Goal: Transaction & Acquisition: Purchase product/service

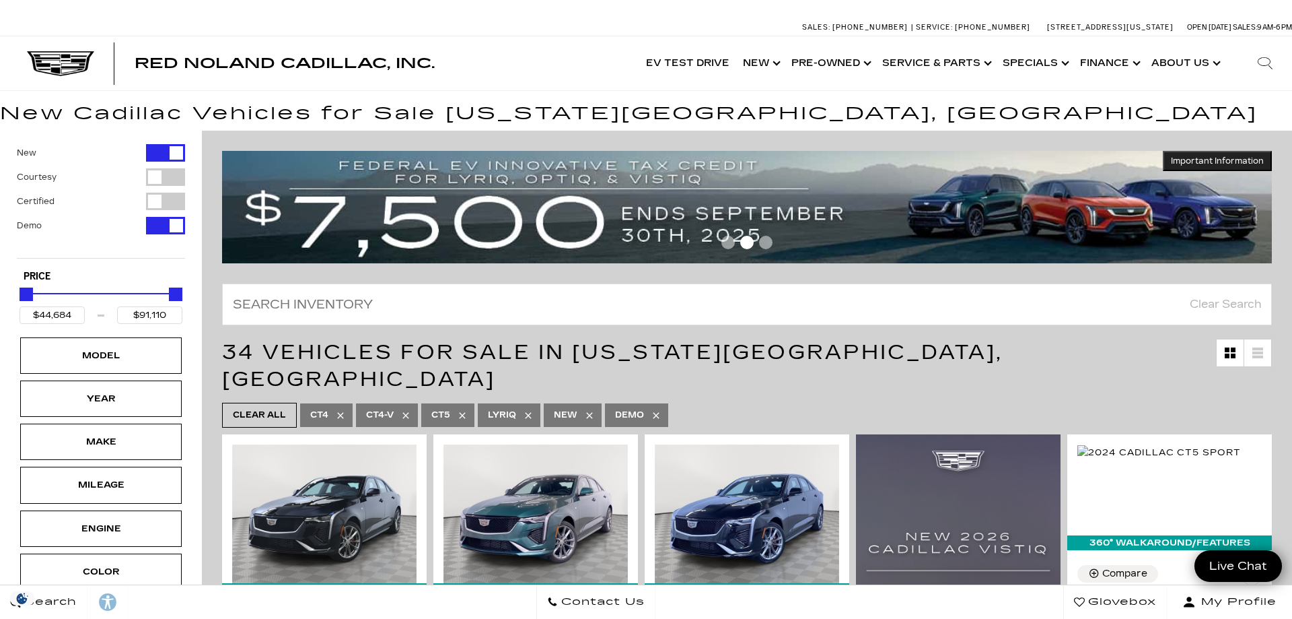
scroll to position [69, 0]
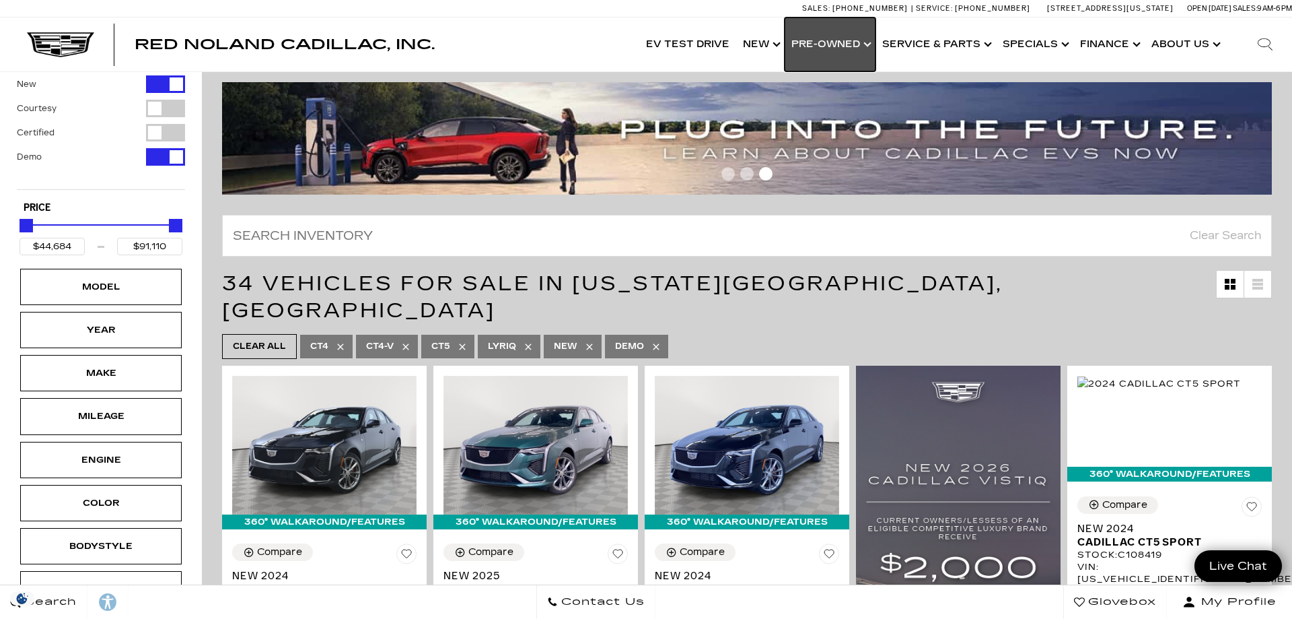
click at [853, 42] on link "Show Pre-Owned" at bounding box center [830, 45] width 91 height 54
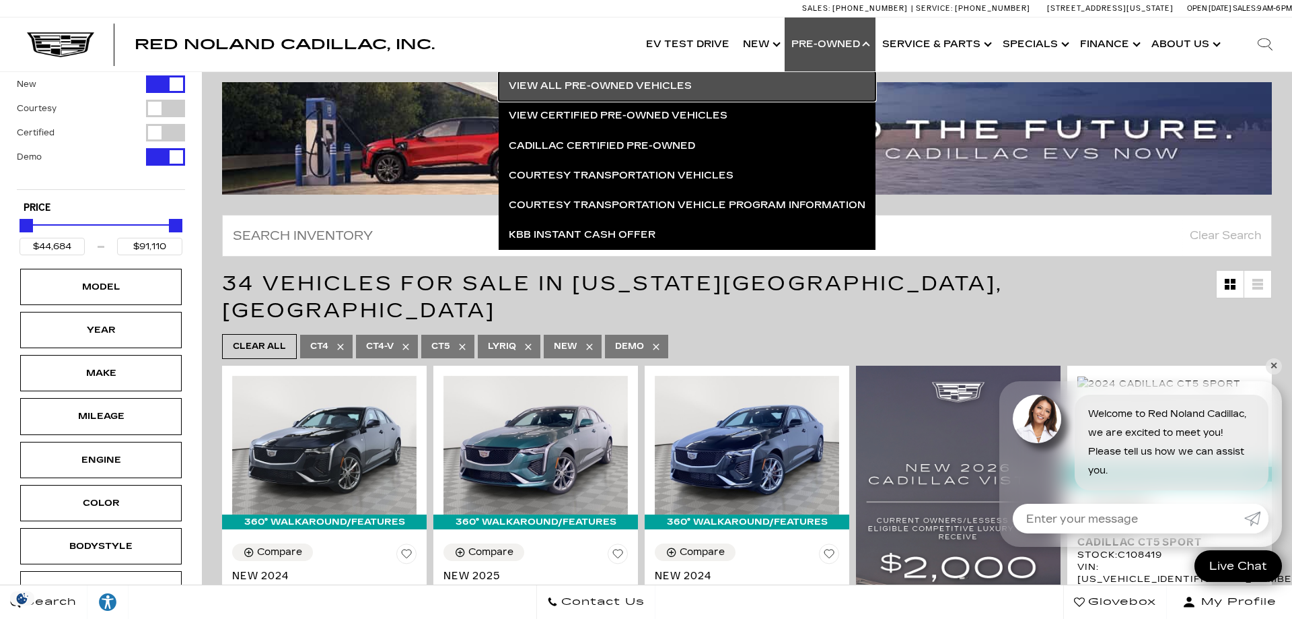
click at [587, 80] on link "View All Pre-Owned Vehicles" at bounding box center [687, 86] width 377 height 30
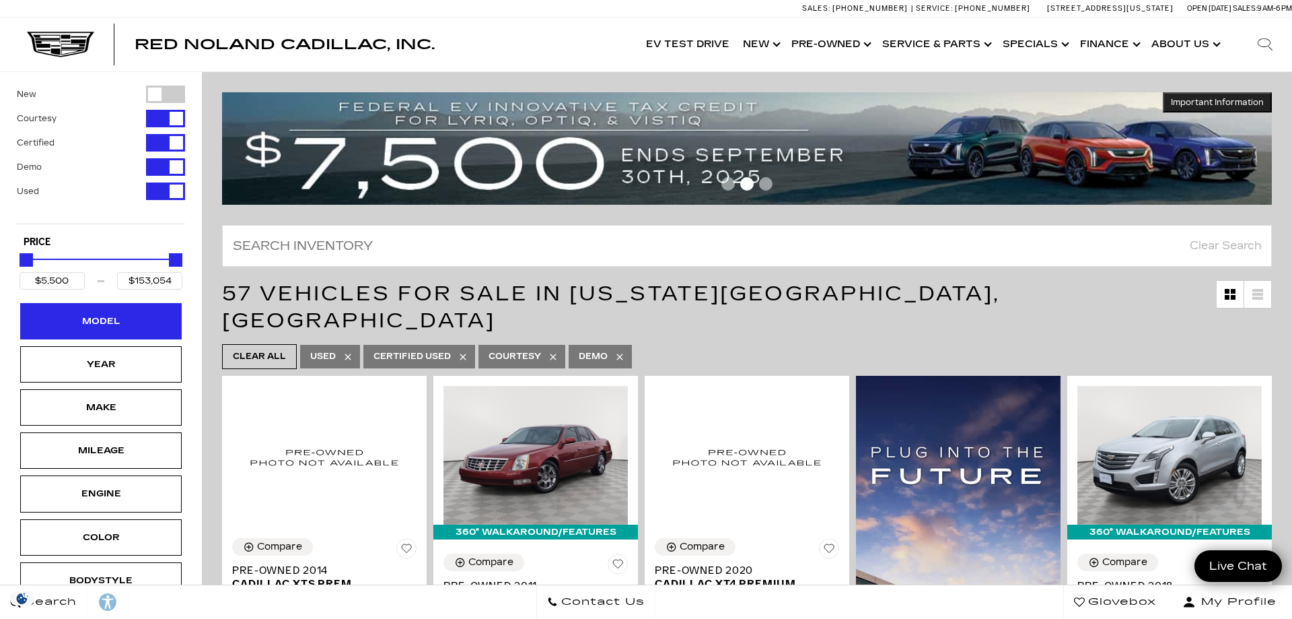
click at [83, 316] on div "Model" at bounding box center [100, 321] width 67 height 15
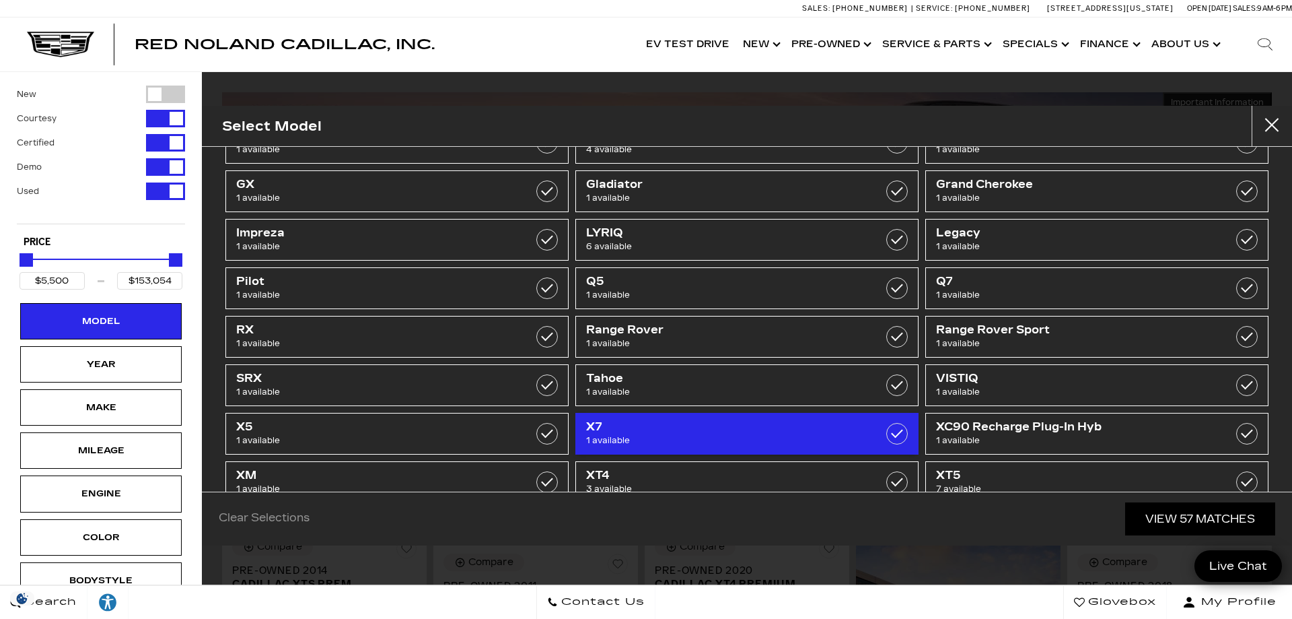
scroll to position [275, 0]
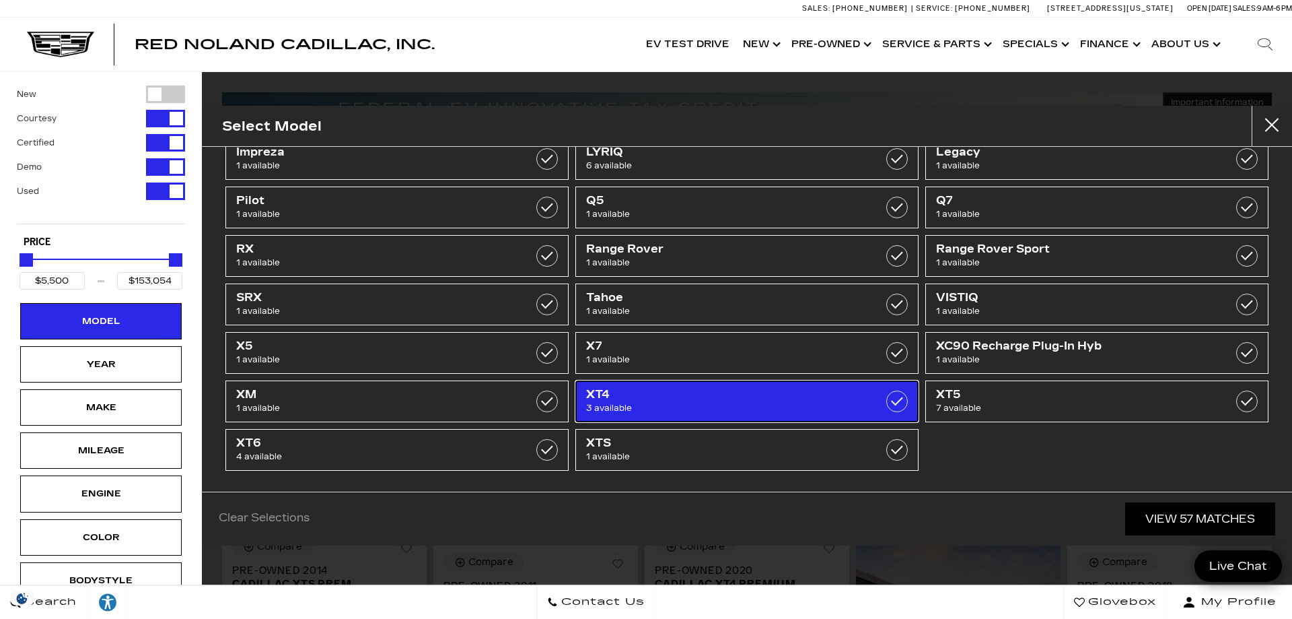
click at [646, 390] on span "XT4" at bounding box center [722, 394] width 273 height 13
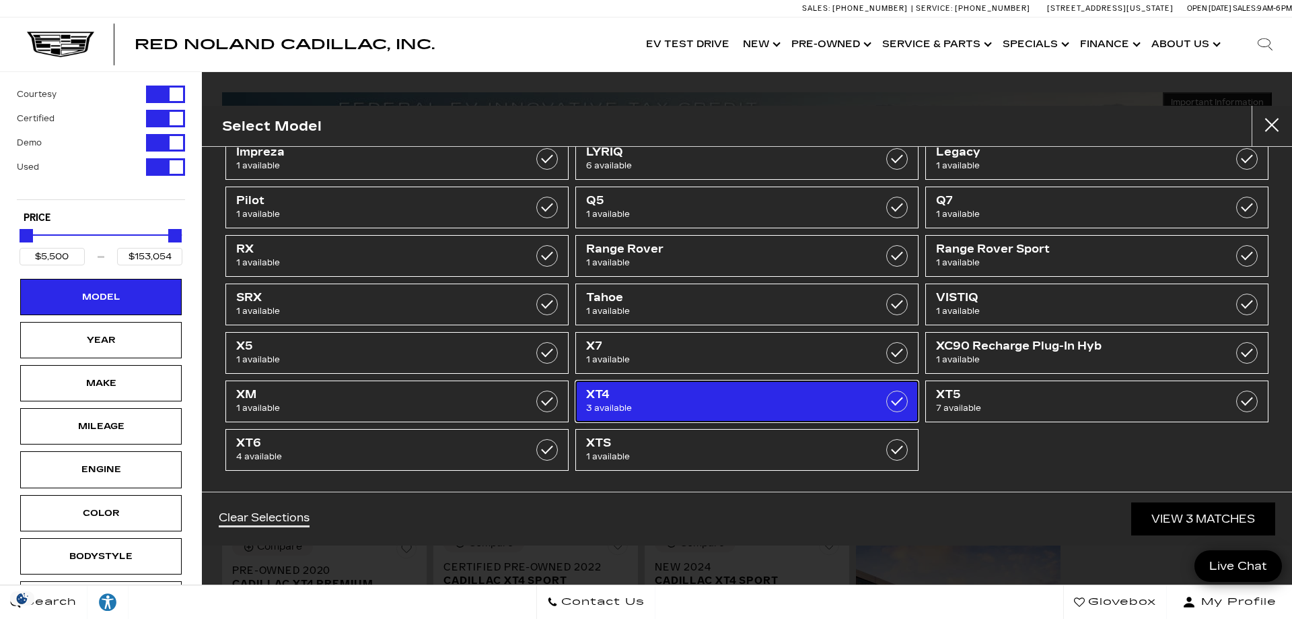
type input "$18,189"
type input "$54,845"
checkbox input "true"
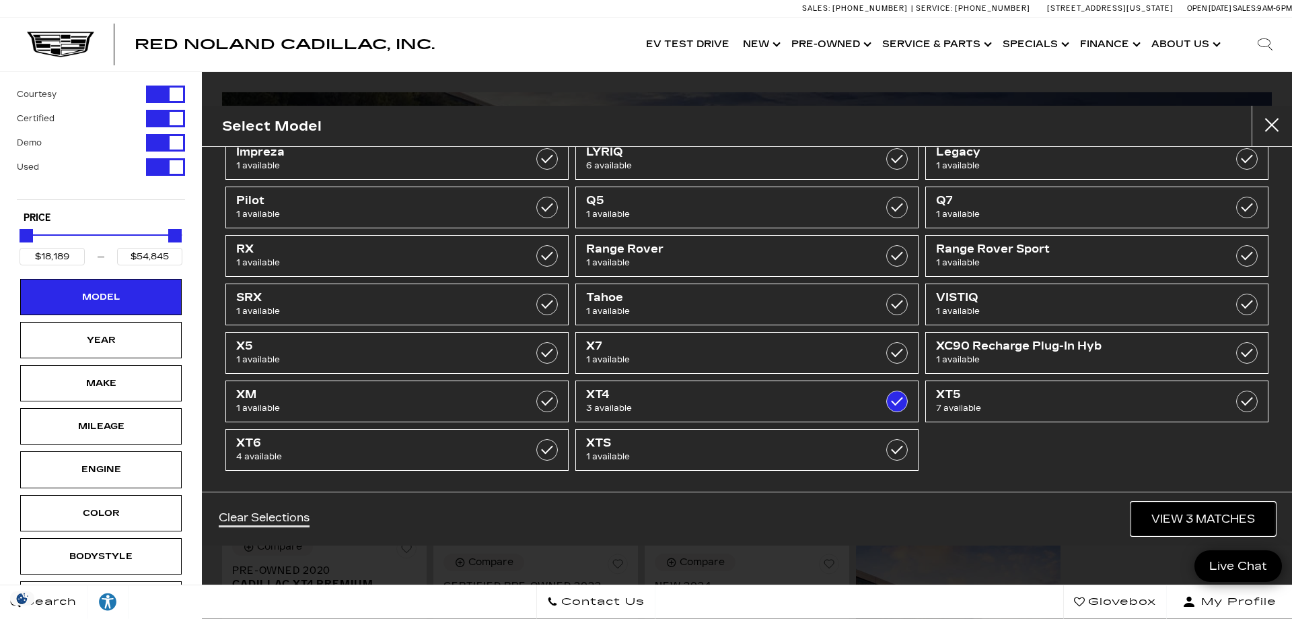
click at [1206, 521] on link "View 3 Matches" at bounding box center [1204, 518] width 144 height 33
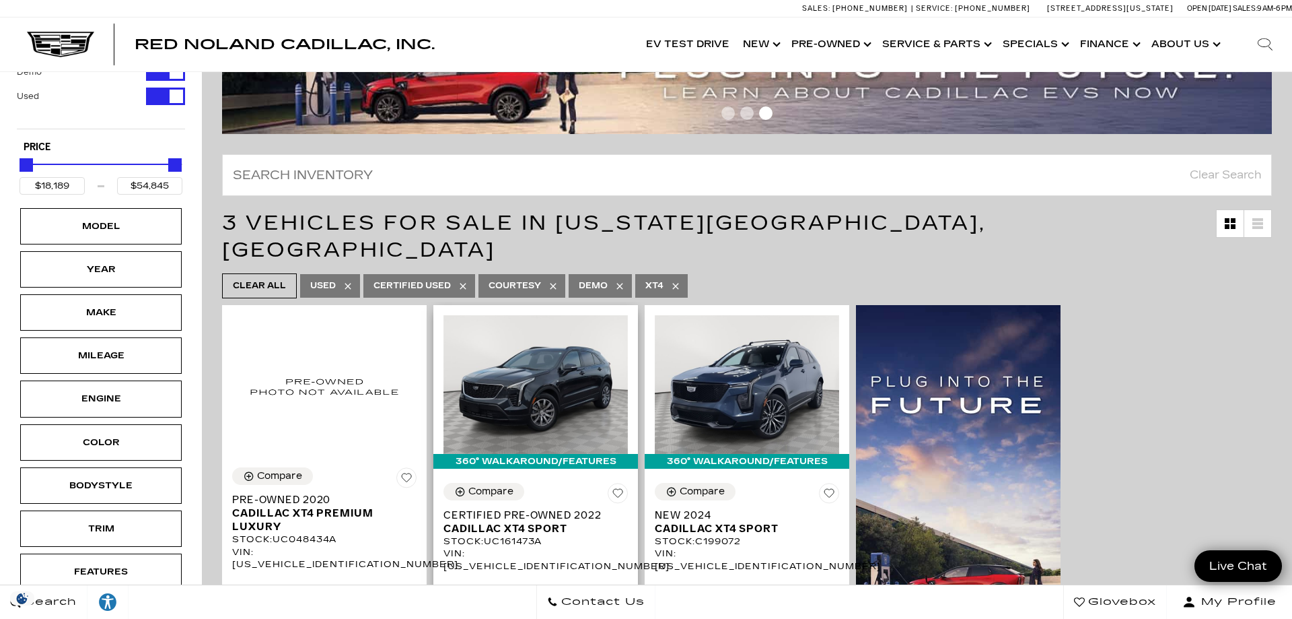
scroll to position [137, 0]
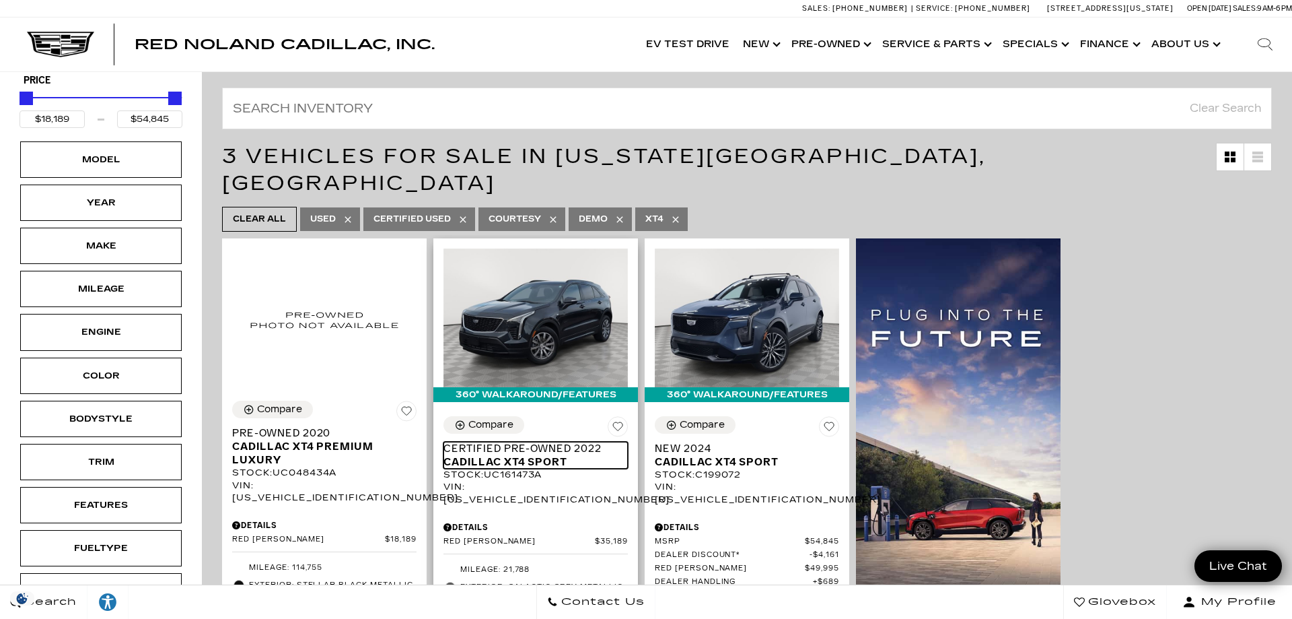
click at [527, 442] on span "Certified Pre-Owned 2022" at bounding box center [531, 448] width 174 height 13
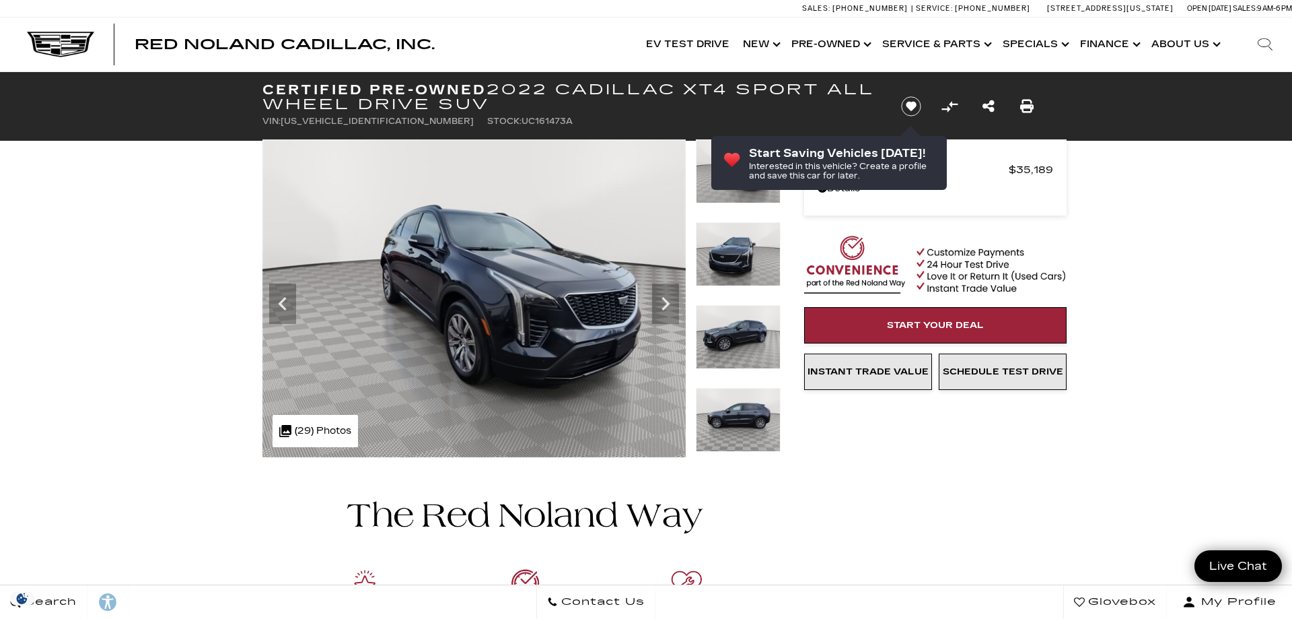
click at [666, 300] on icon "Next" at bounding box center [665, 303] width 27 height 27
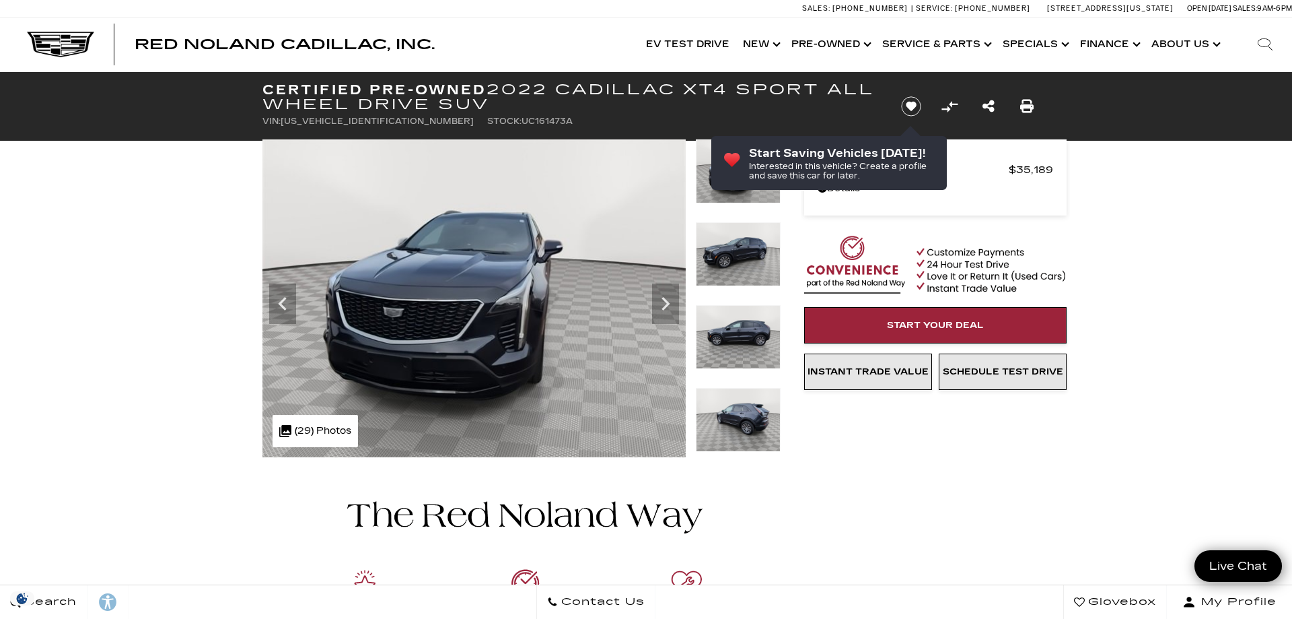
click at [666, 300] on icon "Next" at bounding box center [665, 303] width 27 height 27
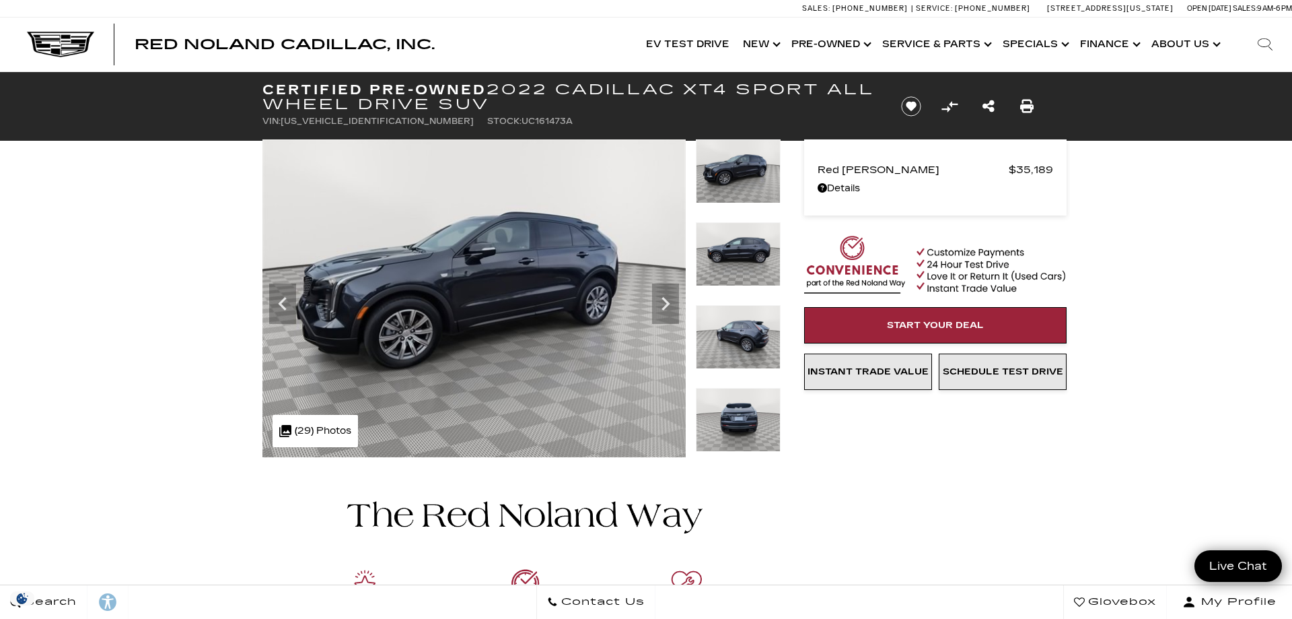
click at [666, 300] on icon "Next" at bounding box center [665, 303] width 27 height 27
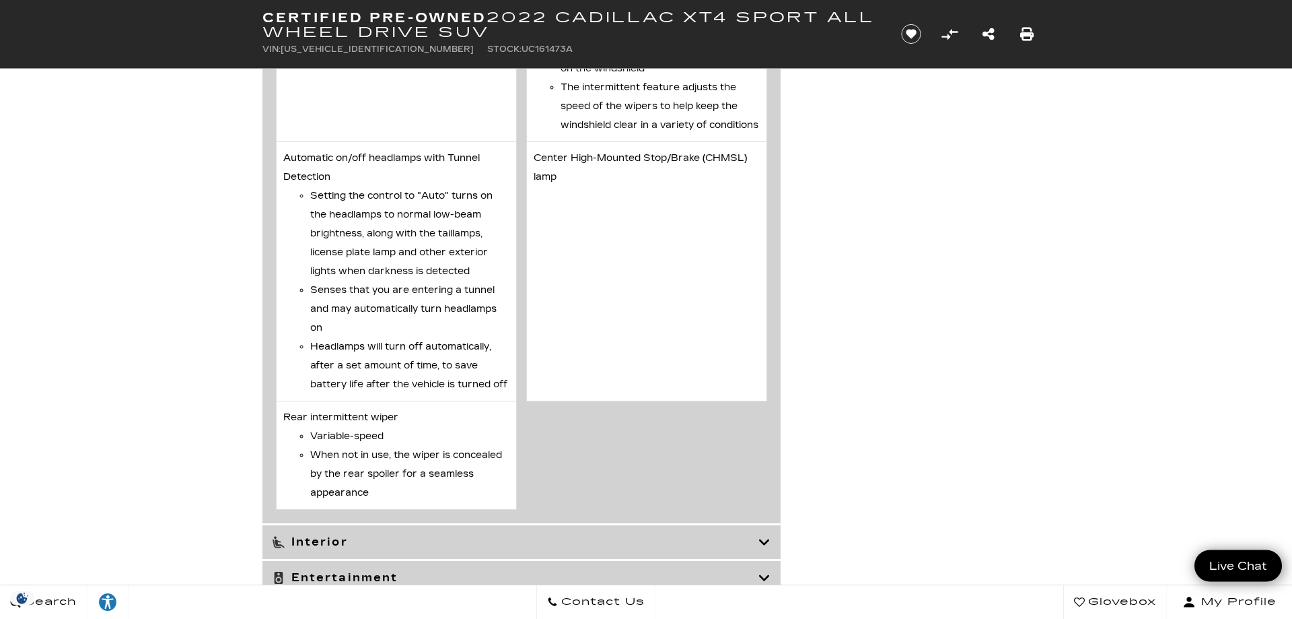
scroll to position [3502, 0]
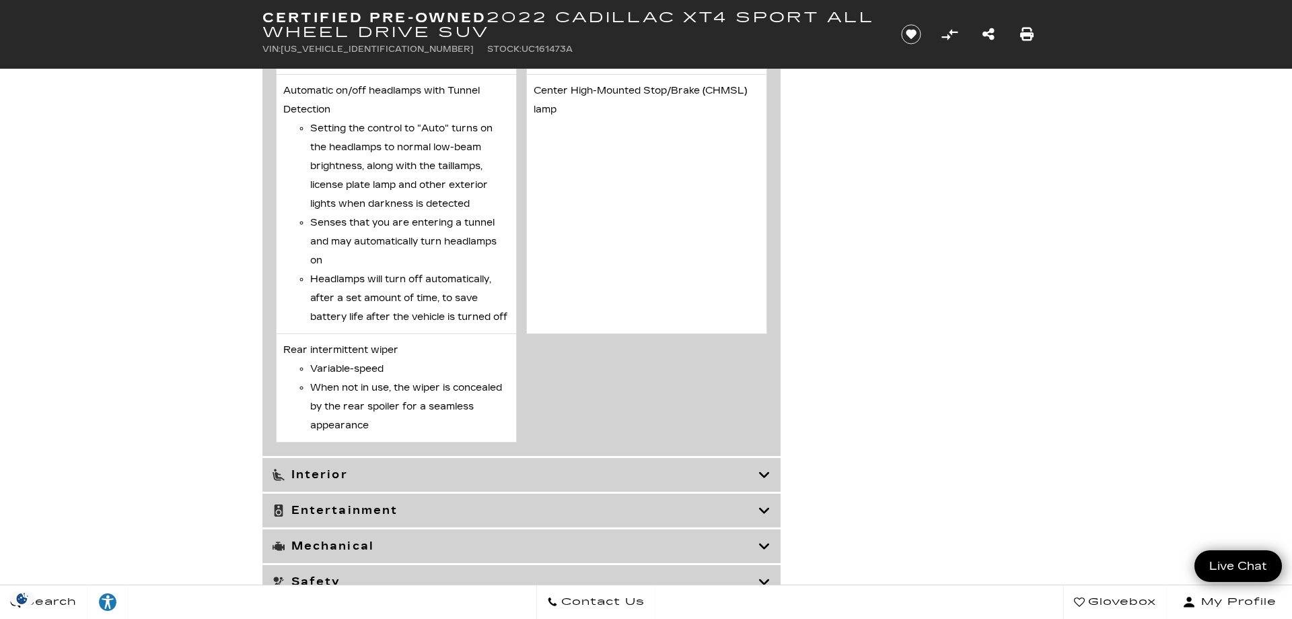
click at [767, 517] on icon at bounding box center [765, 510] width 12 height 13
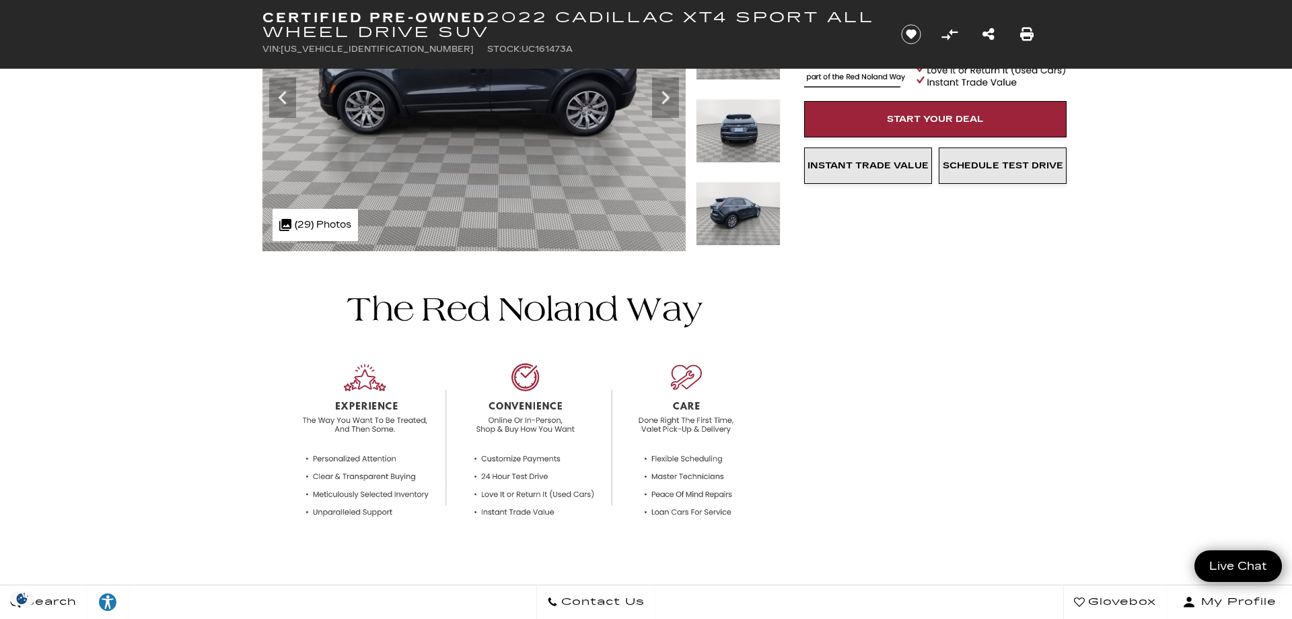
scroll to position [0, 0]
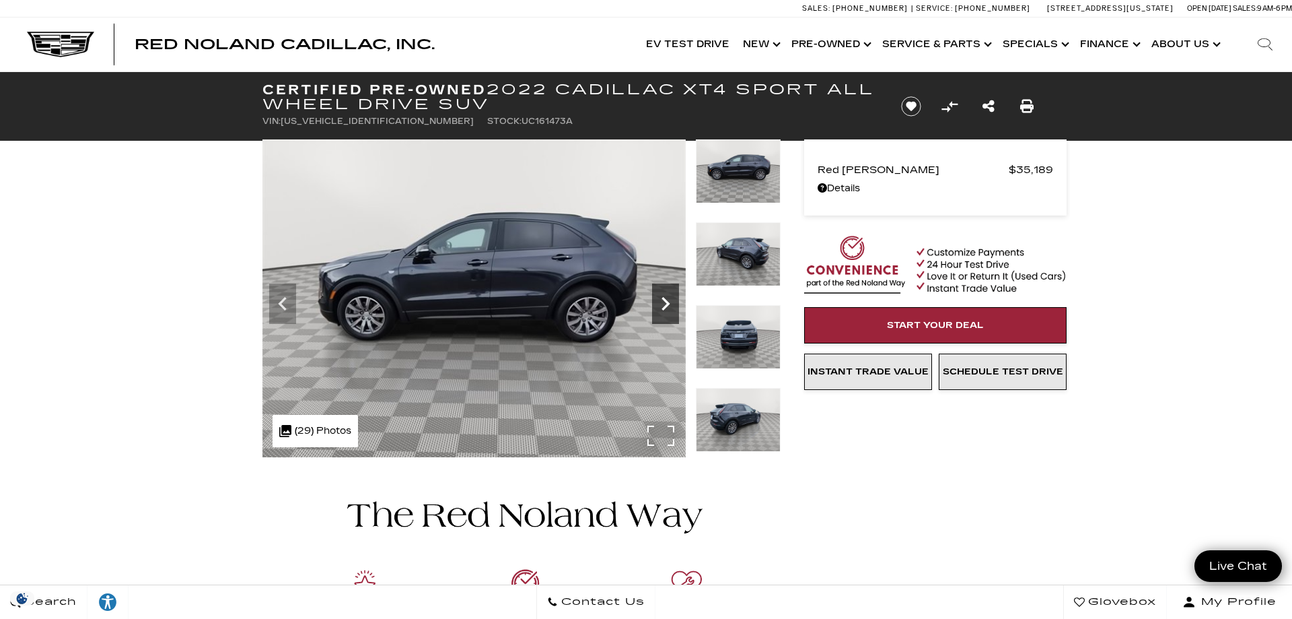
click at [666, 301] on icon "Next" at bounding box center [666, 303] width 8 height 13
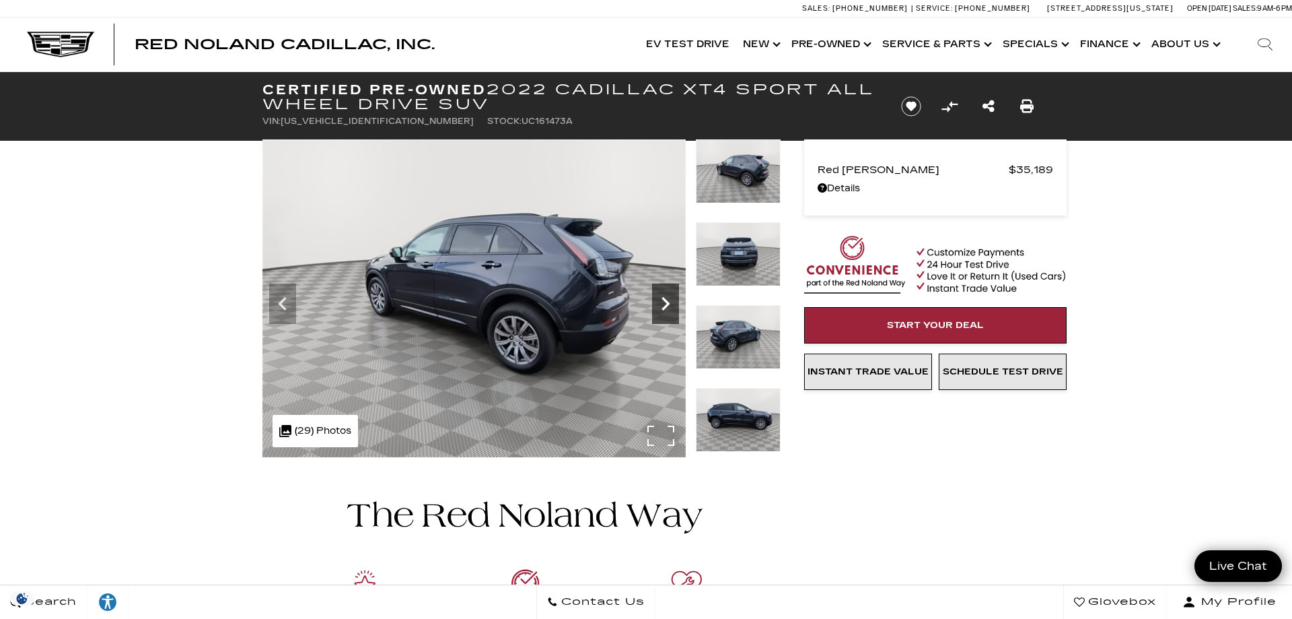
click at [666, 301] on icon "Next" at bounding box center [666, 303] width 8 height 13
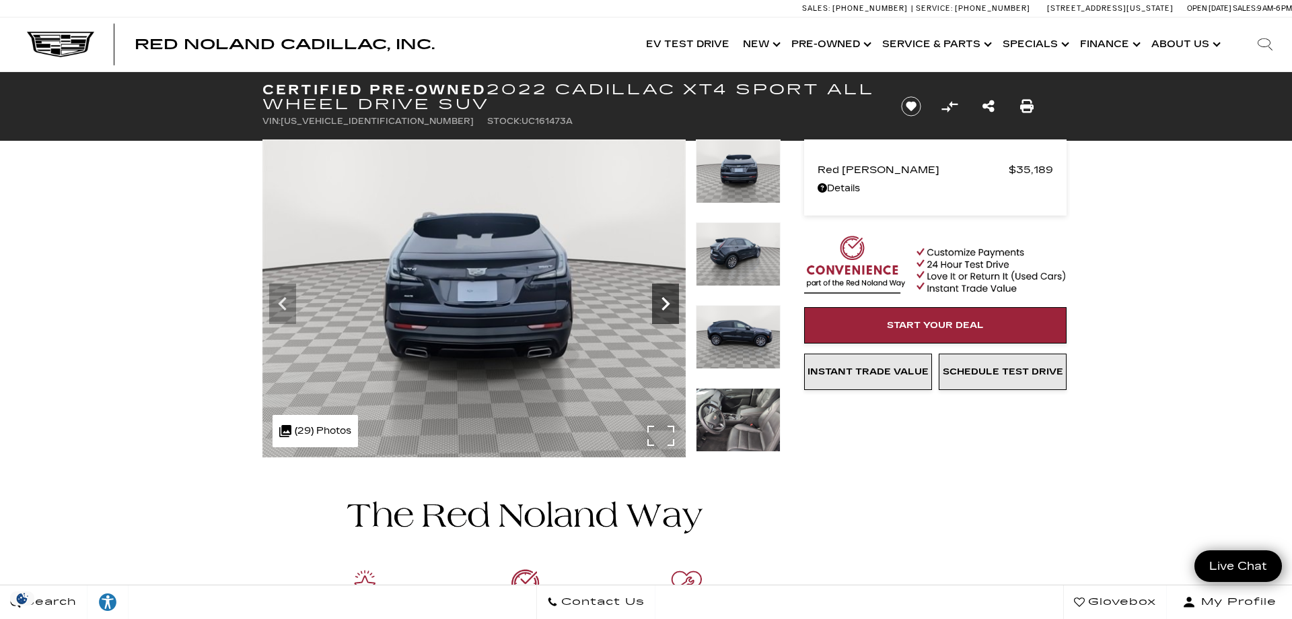
click at [666, 301] on icon "Next" at bounding box center [666, 303] width 8 height 13
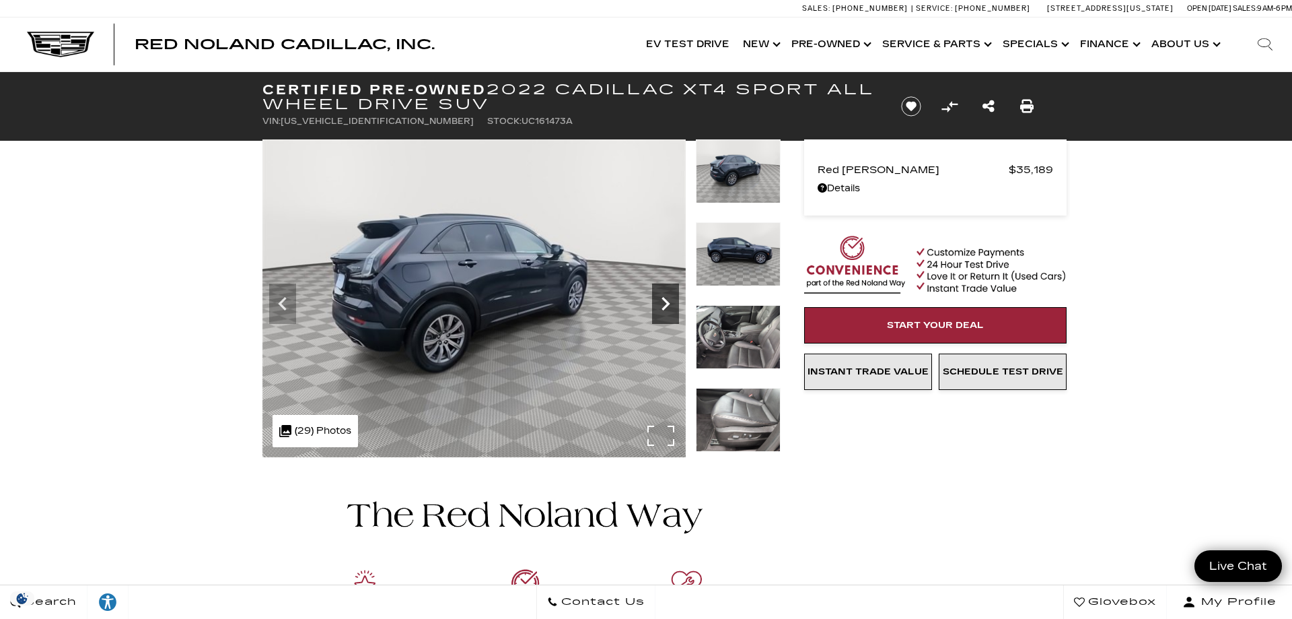
click at [666, 301] on icon "Next" at bounding box center [666, 303] width 8 height 13
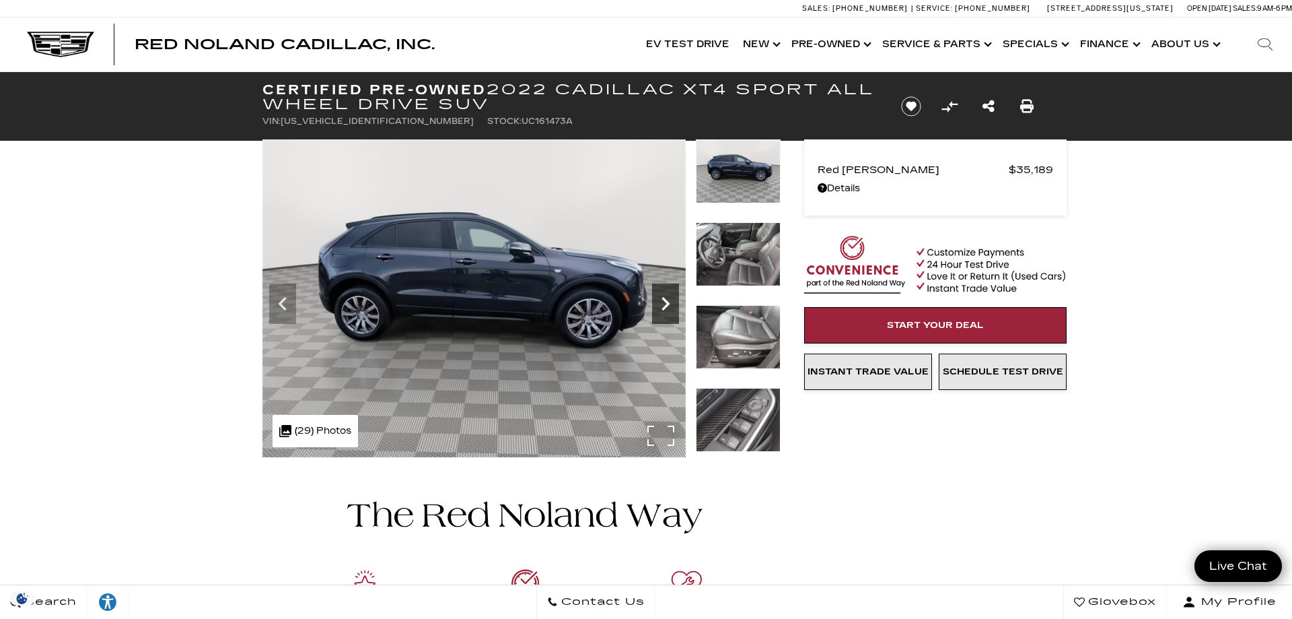
click at [666, 301] on icon "Next" at bounding box center [666, 303] width 8 height 13
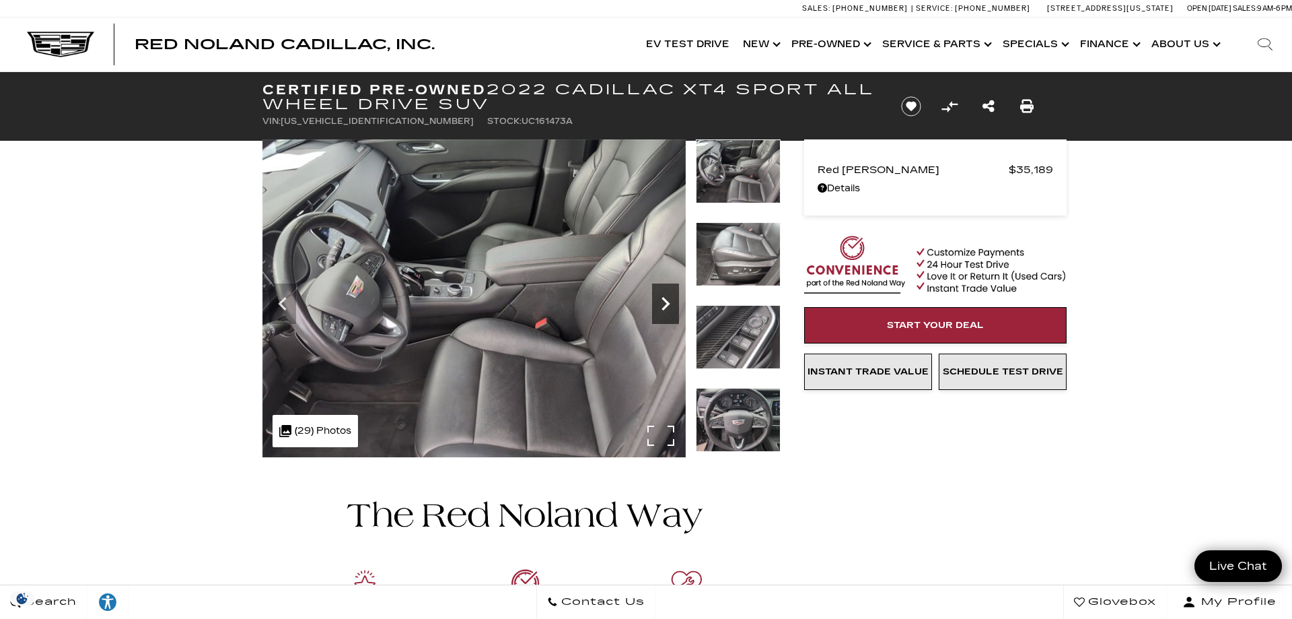
click at [666, 301] on icon "Next" at bounding box center [666, 303] width 8 height 13
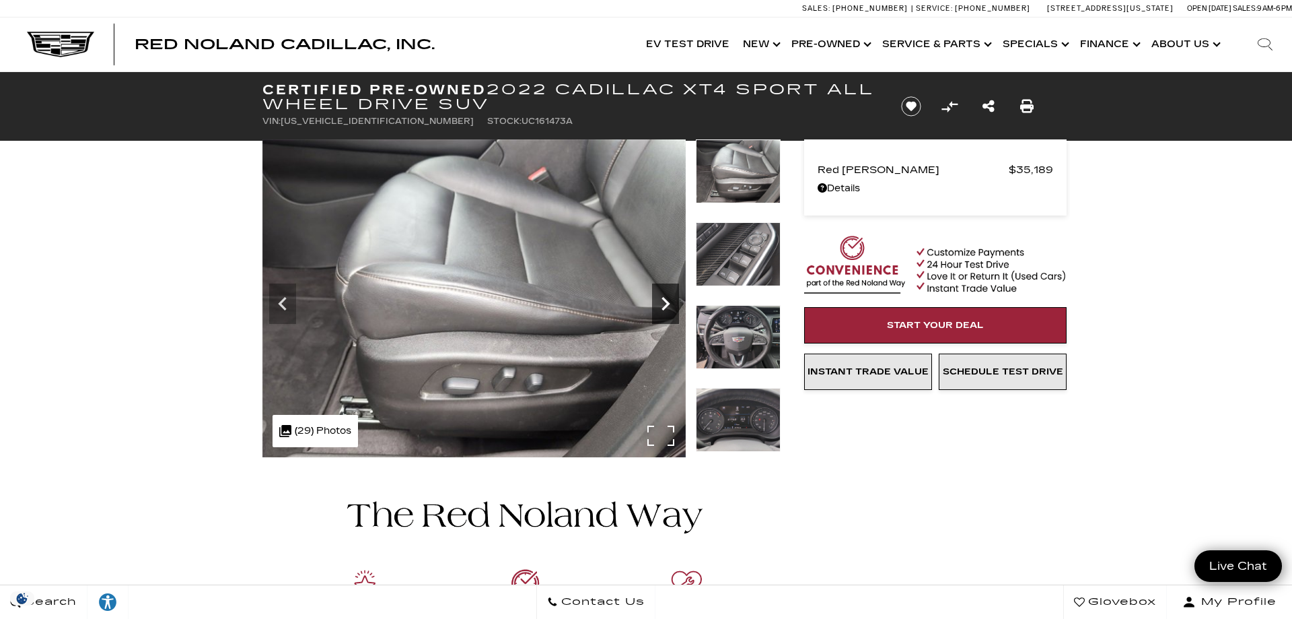
click at [666, 301] on icon "Next" at bounding box center [666, 303] width 8 height 13
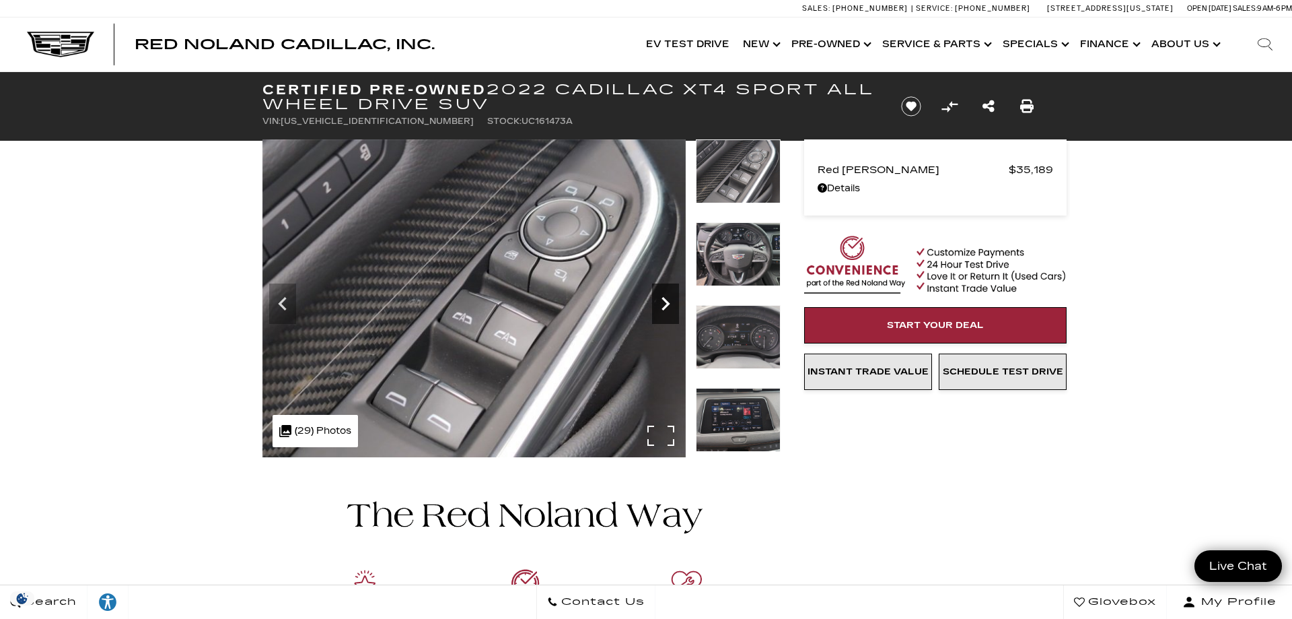
click at [666, 301] on icon "Next" at bounding box center [666, 303] width 8 height 13
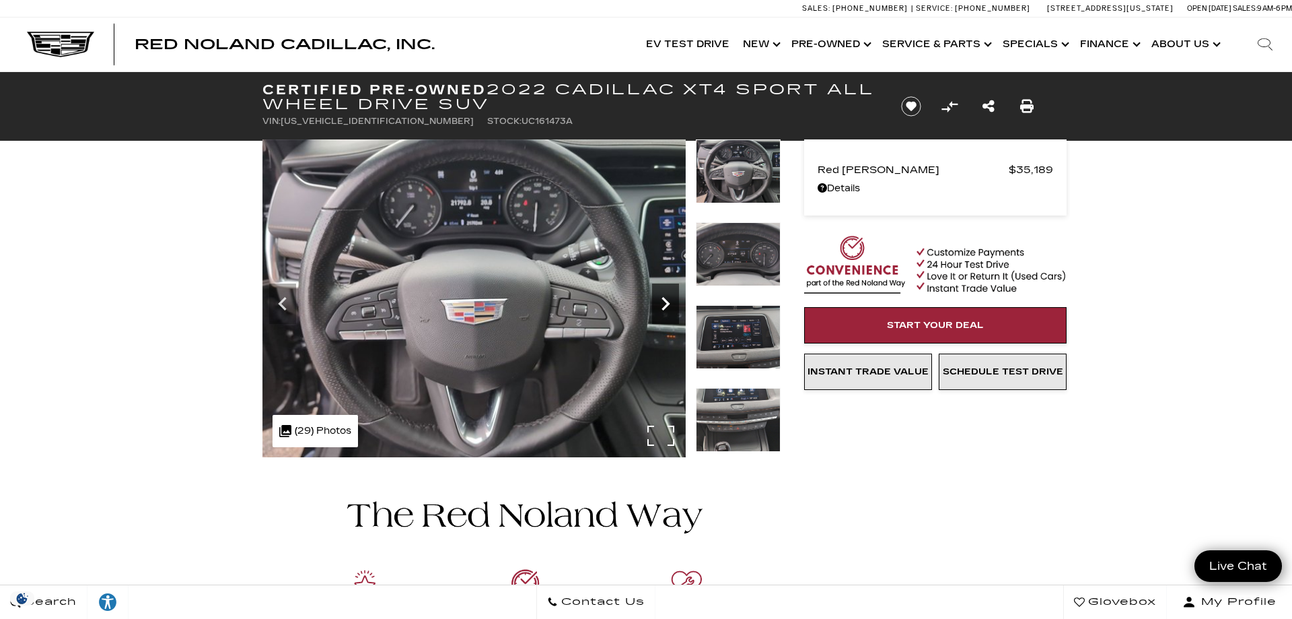
click at [666, 301] on icon "Next" at bounding box center [666, 303] width 8 height 13
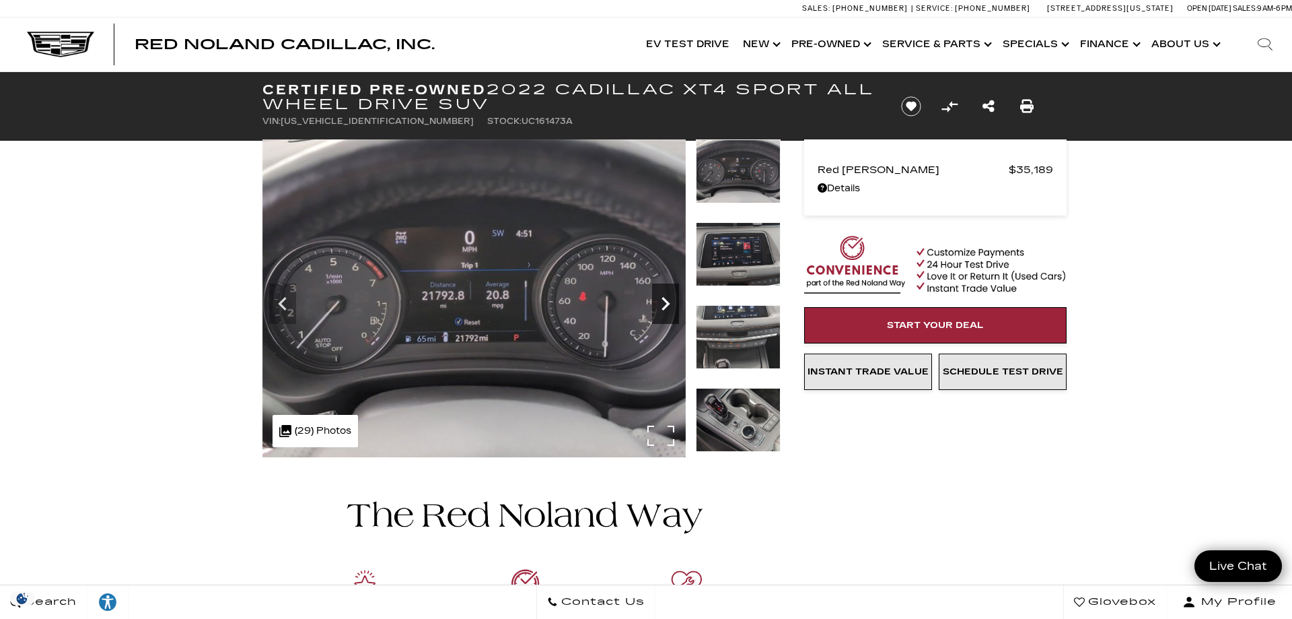
click at [666, 302] on icon "Next" at bounding box center [666, 303] width 8 height 13
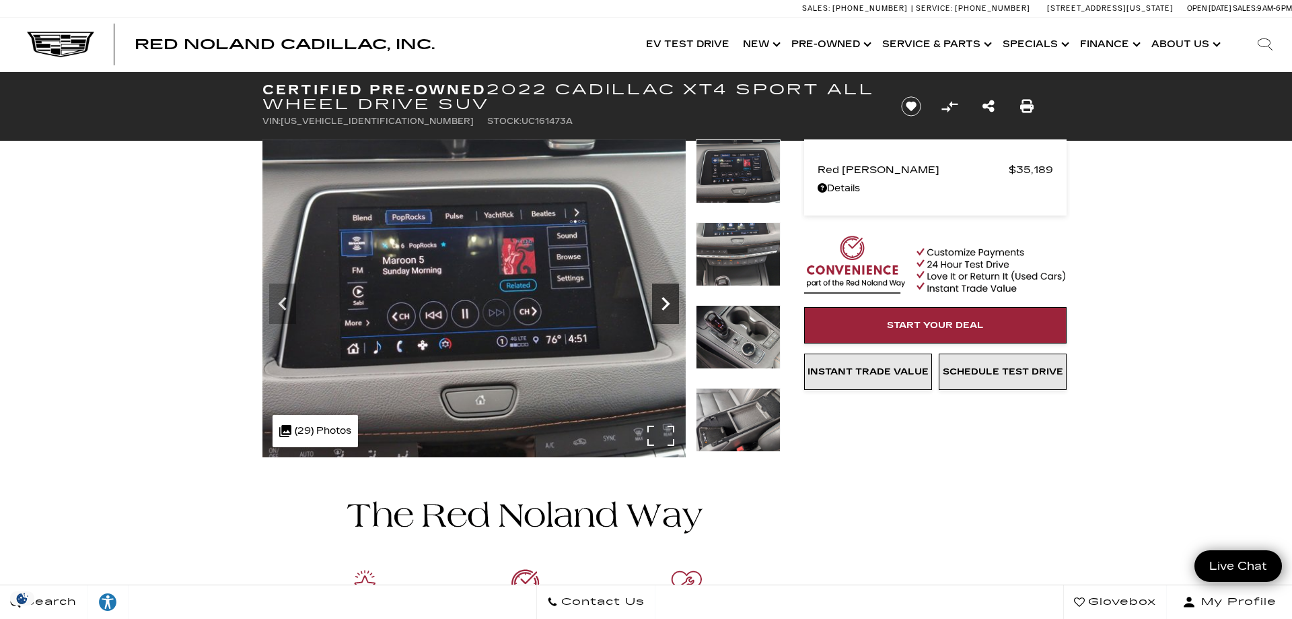
click at [666, 302] on icon "Next" at bounding box center [666, 303] width 8 height 13
